Goal: Check status

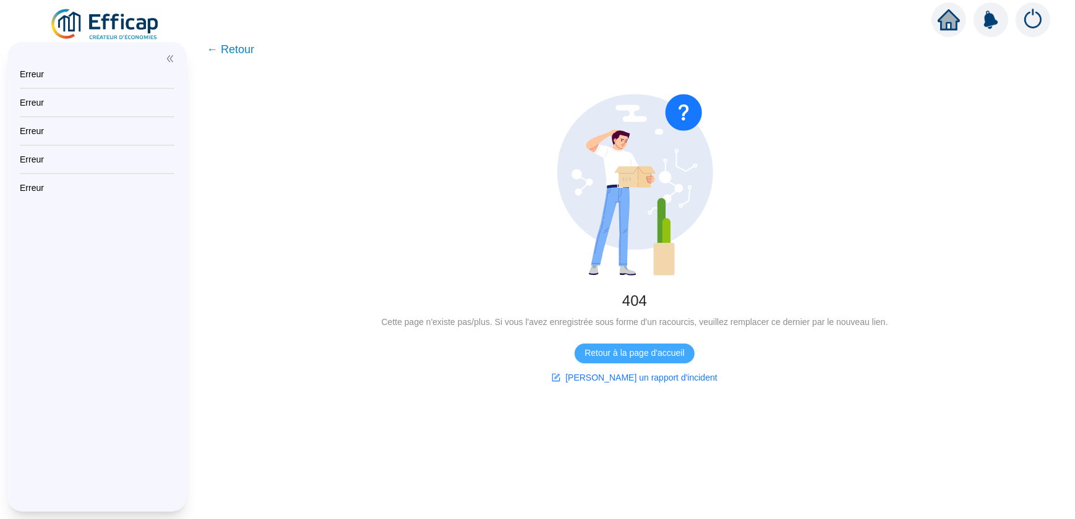
drag, startPoint x: 633, startPoint y: 346, endPoint x: 626, endPoint y: 348, distance: 6.5
click at [626, 350] on button "Retour à la page d'accueil" at bounding box center [634, 354] width 119 height 20
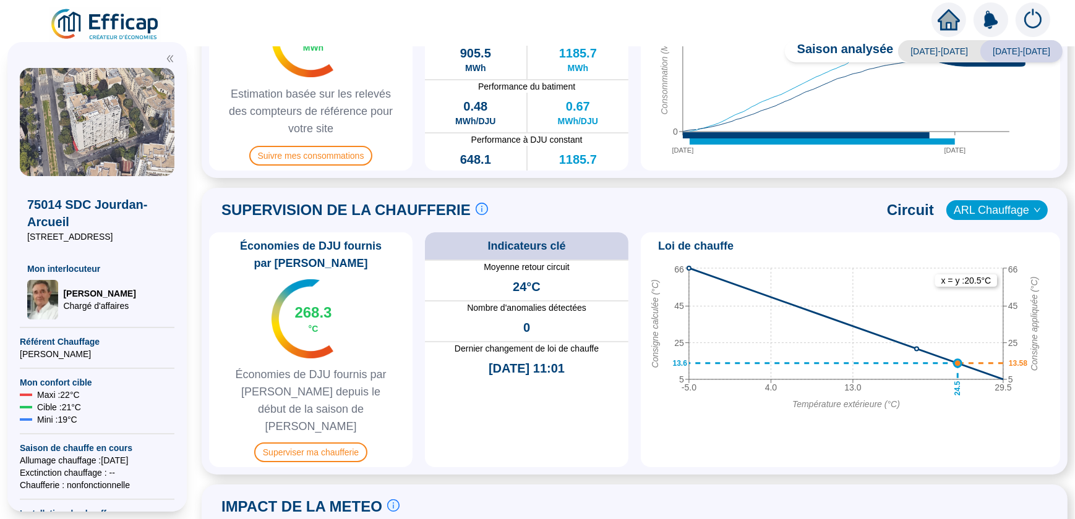
scroll to position [506, 0]
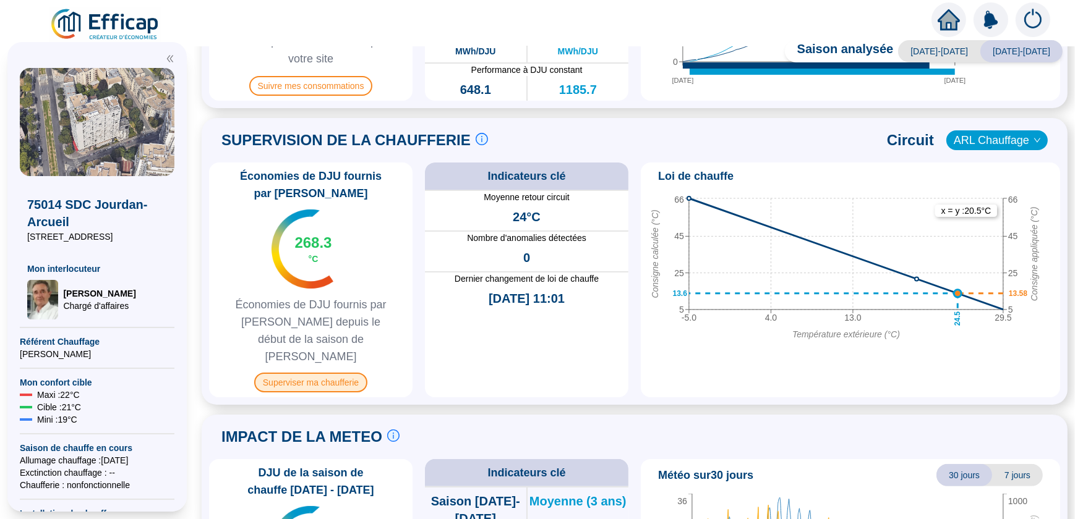
click at [322, 373] on span "Superviser ma chaufferie" at bounding box center [310, 383] width 113 height 20
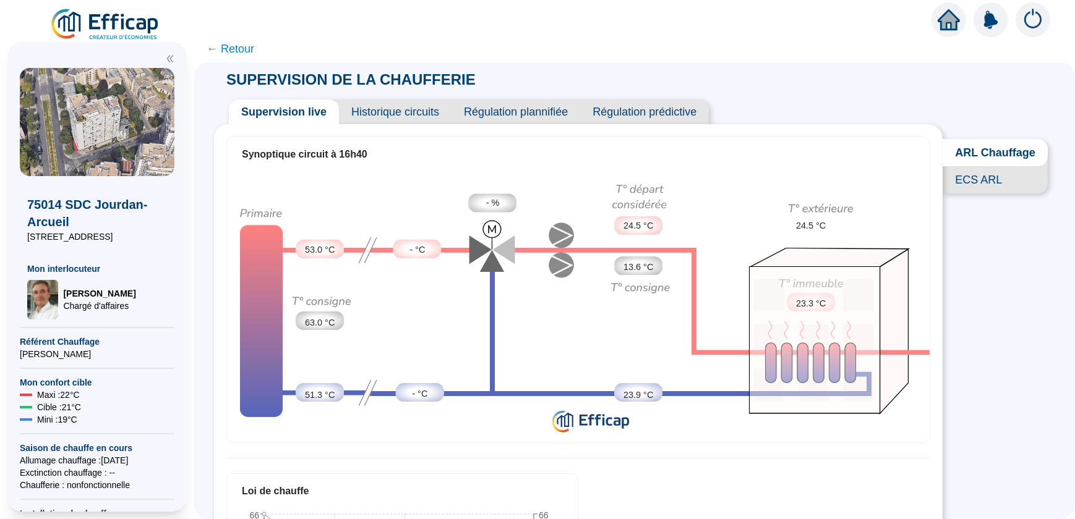
click at [412, 105] on span "Historique circuits" at bounding box center [395, 112] width 113 height 25
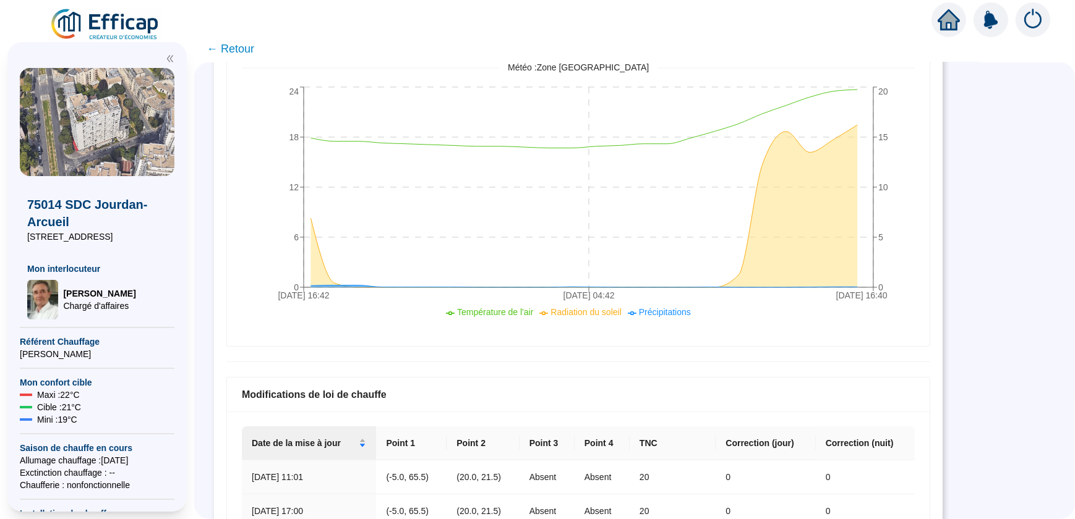
scroll to position [224, 0]
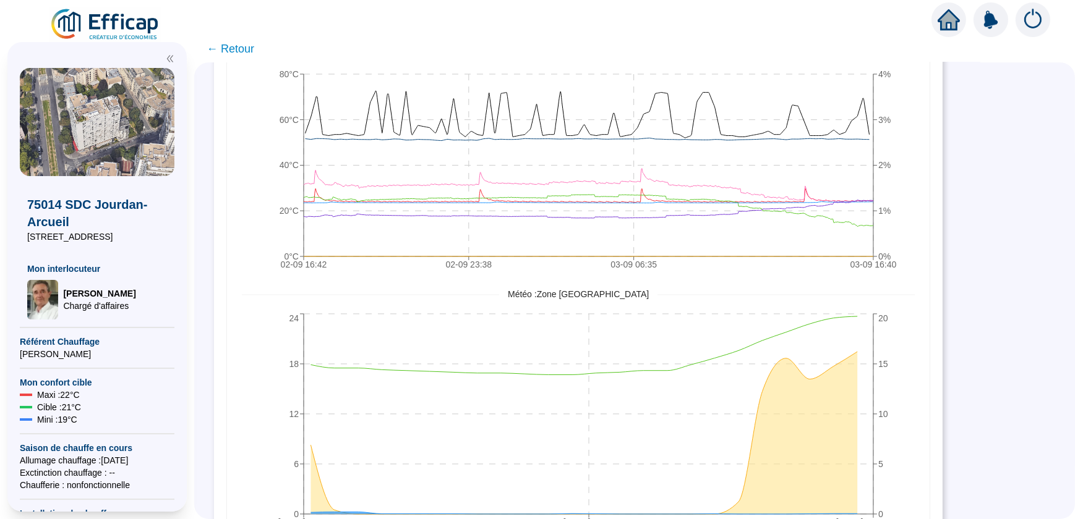
click at [218, 48] on span "← Retour" at bounding box center [231, 48] width 48 height 17
click at [222, 45] on span "← Retour" at bounding box center [634, 49] width 881 height 28
